Goal: Check status: Check status

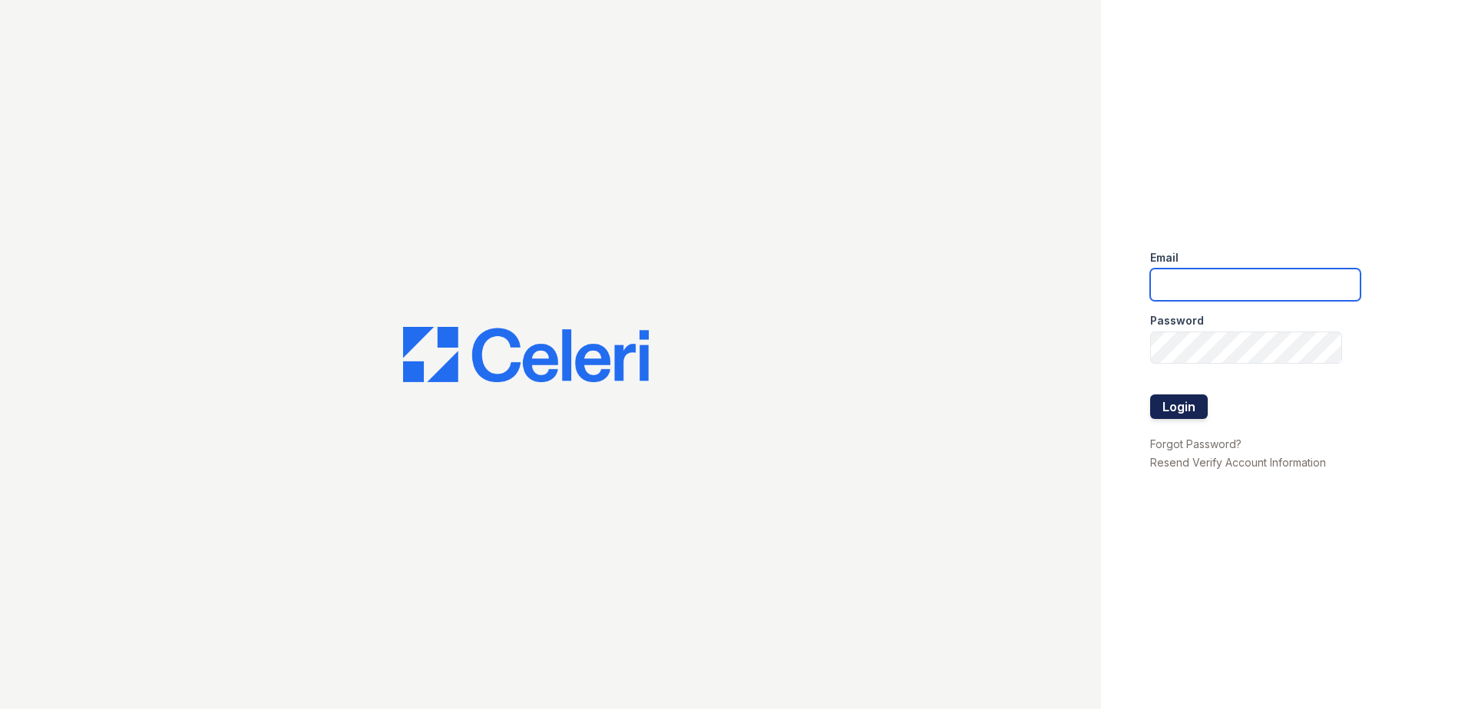
type input "candice.payne@trinity-pm.com"
click at [1186, 412] on button "Login" at bounding box center [1179, 407] width 58 height 25
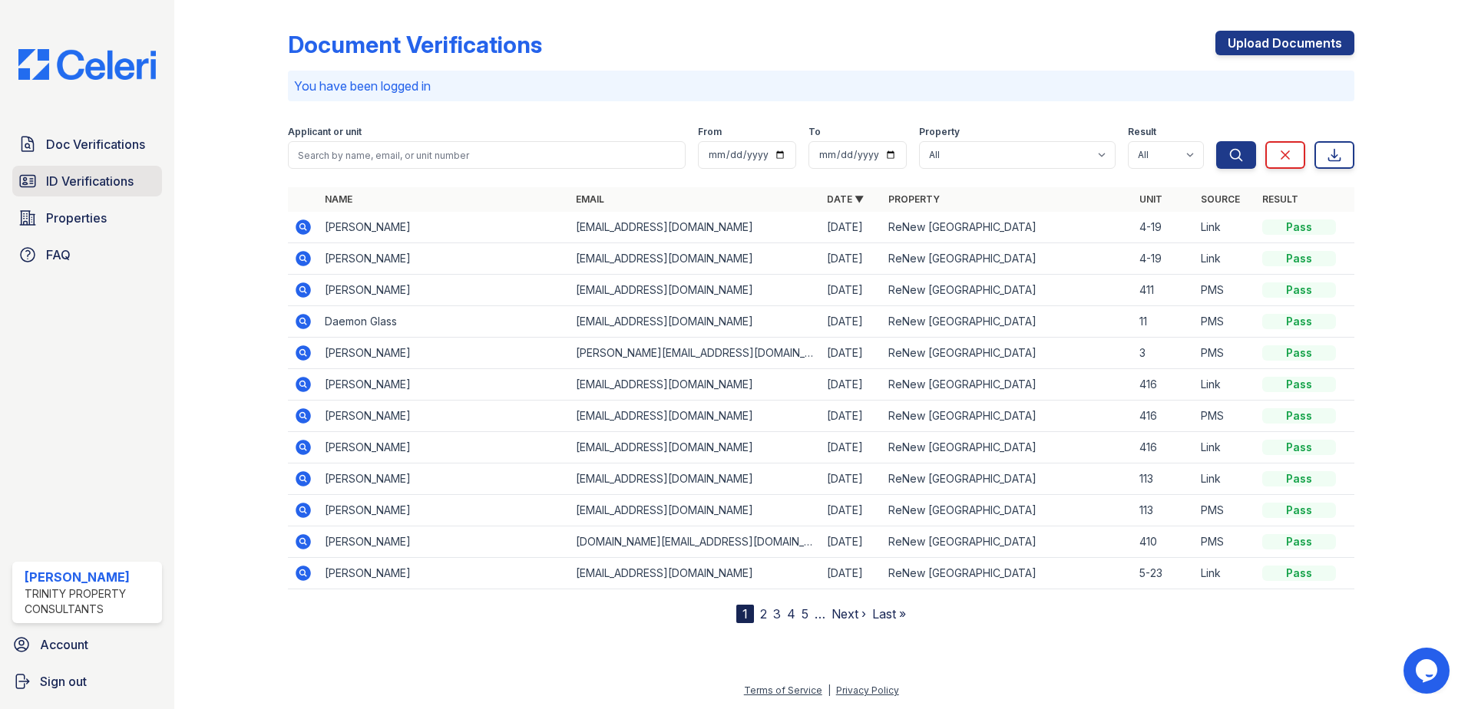
click at [117, 178] on span "ID Verifications" at bounding box center [90, 181] width 88 height 18
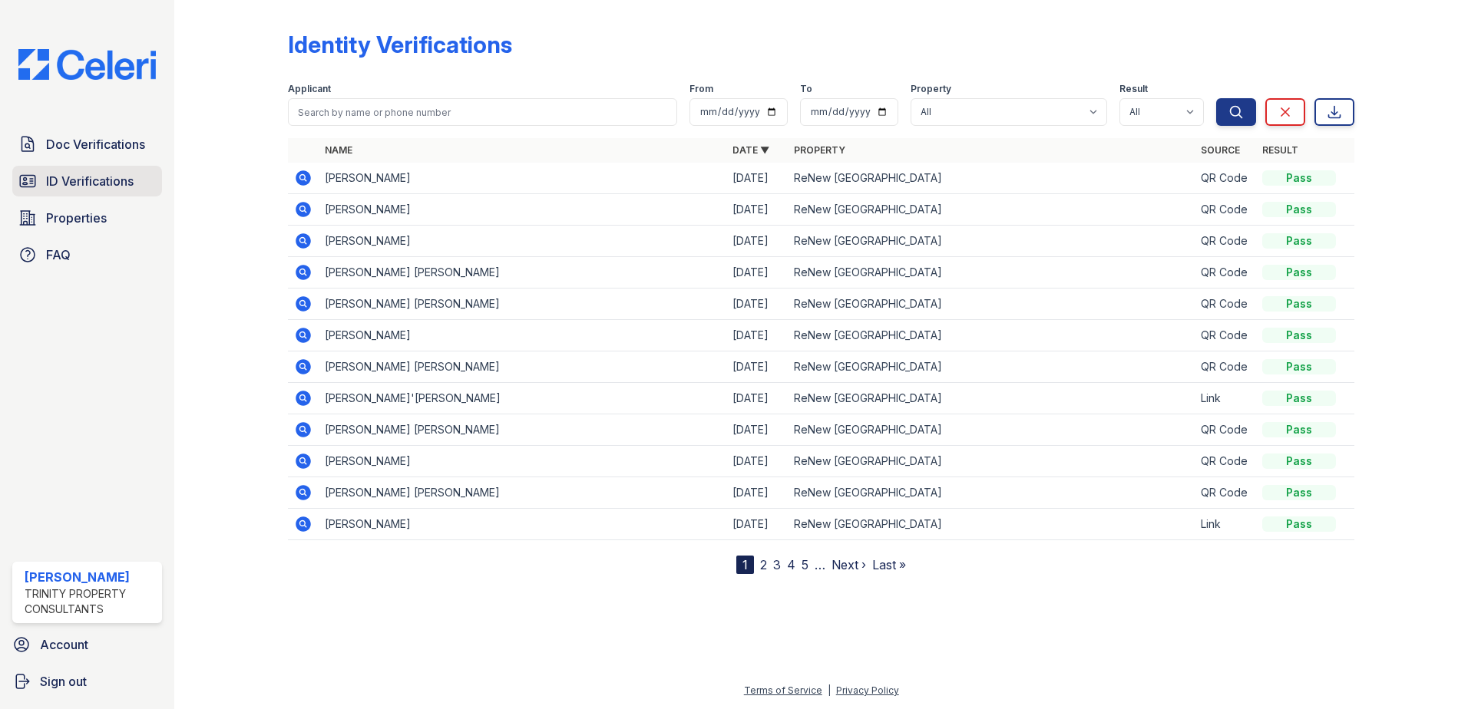
click at [71, 186] on span "ID Verifications" at bounding box center [90, 181] width 88 height 18
click at [114, 174] on span "ID Verifications" at bounding box center [90, 181] width 88 height 18
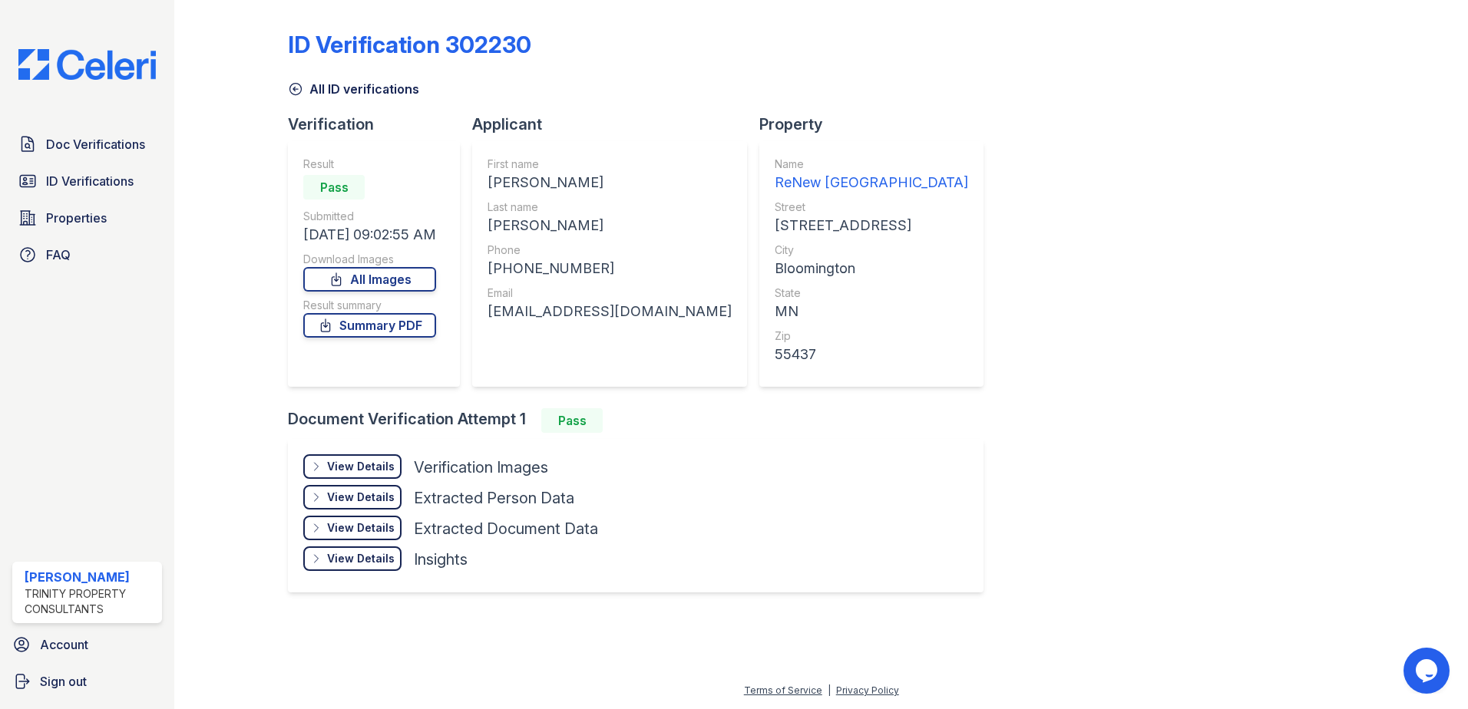
click at [1057, 660] on div at bounding box center [821, 660] width 1245 height 43
